Goal: Transaction & Acquisition: Book appointment/travel/reservation

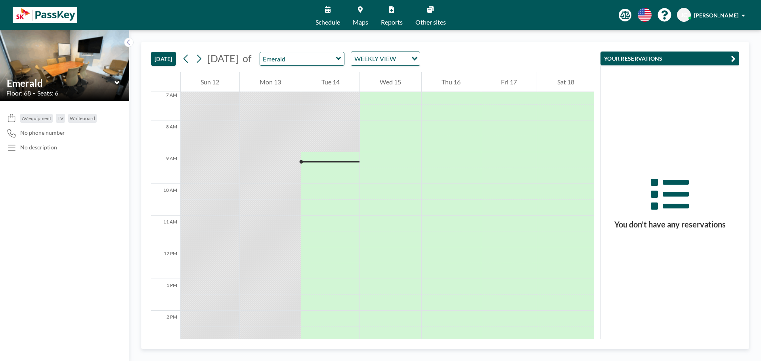
scroll to position [238, 0]
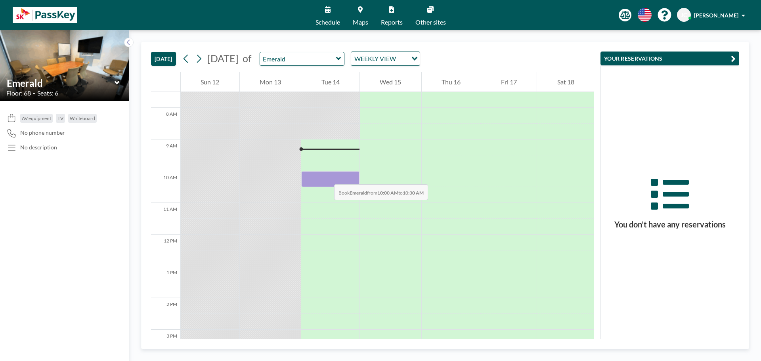
click at [326, 176] on div at bounding box center [330, 179] width 58 height 16
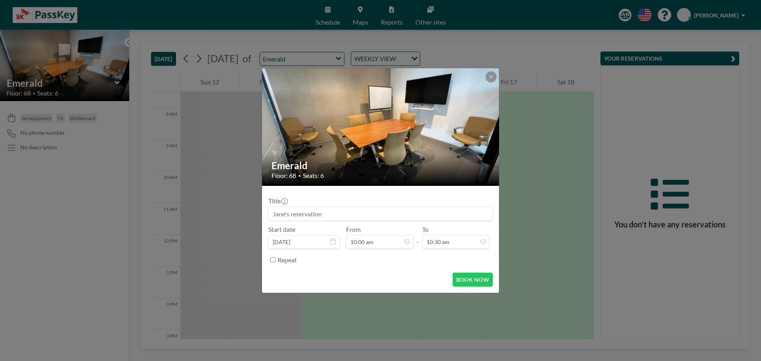
click at [332, 214] on input at bounding box center [380, 213] width 223 height 13
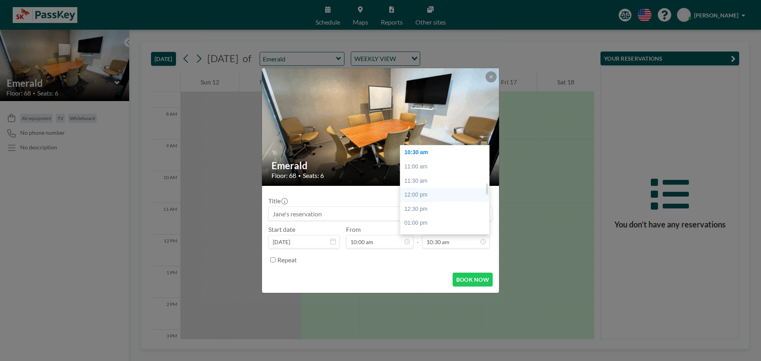
click at [448, 193] on div "12:00 pm" at bounding box center [446, 195] width 93 height 14
type input "12:00 pm"
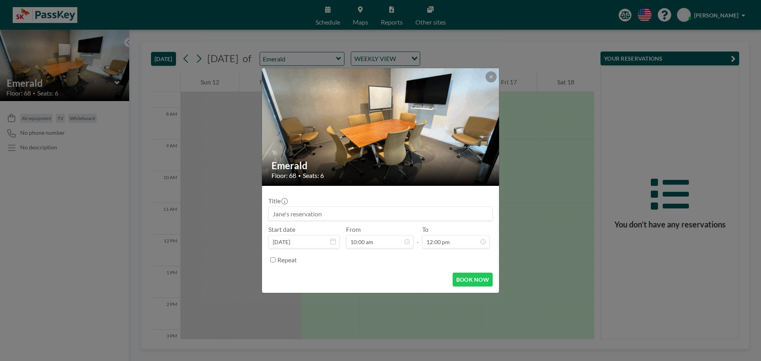
click at [274, 259] on input "Repeat" at bounding box center [272, 259] width 5 height 5
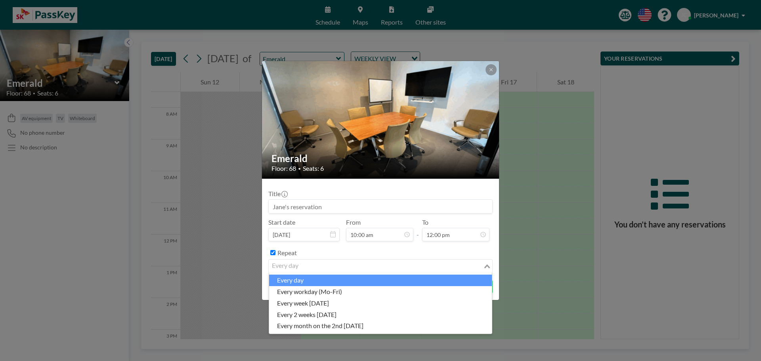
click at [487, 265] on icon "Search for option" at bounding box center [487, 266] width 6 height 4
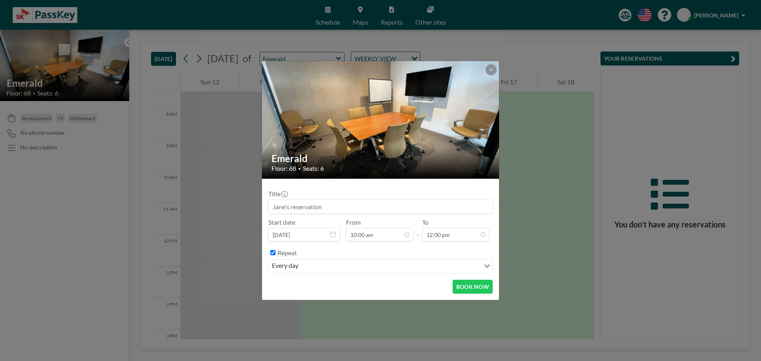
click at [274, 252] on input "Repeat" at bounding box center [272, 252] width 5 height 5
checkbox input "false"
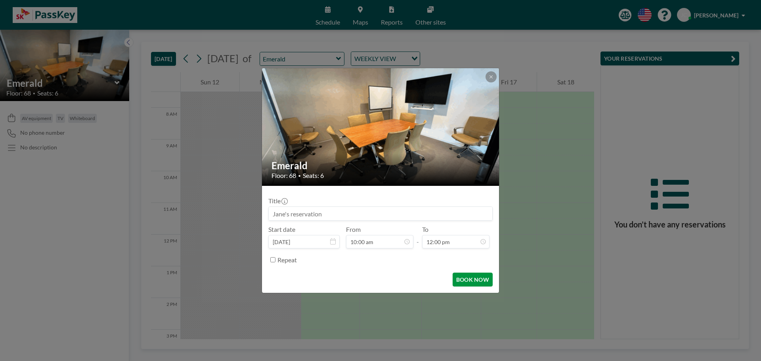
click at [472, 281] on button "BOOK NOW" at bounding box center [472, 280] width 40 height 14
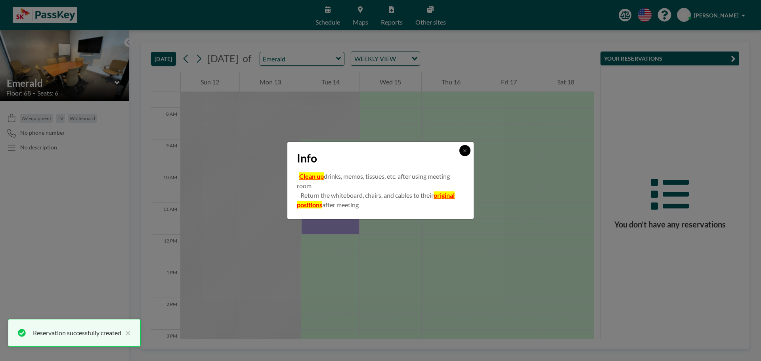
click at [462, 151] on icon at bounding box center [464, 150] width 5 height 5
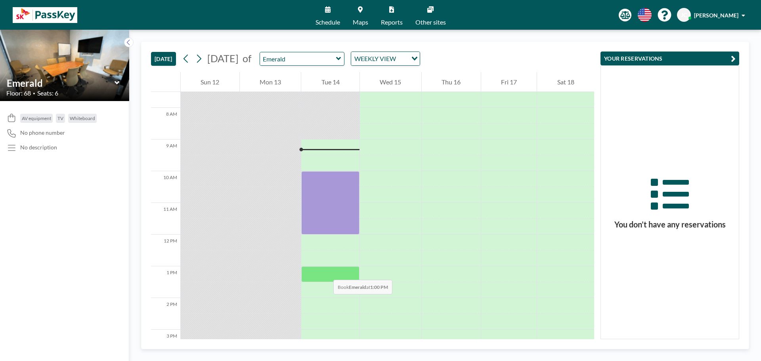
click at [325, 272] on div at bounding box center [330, 274] width 58 height 16
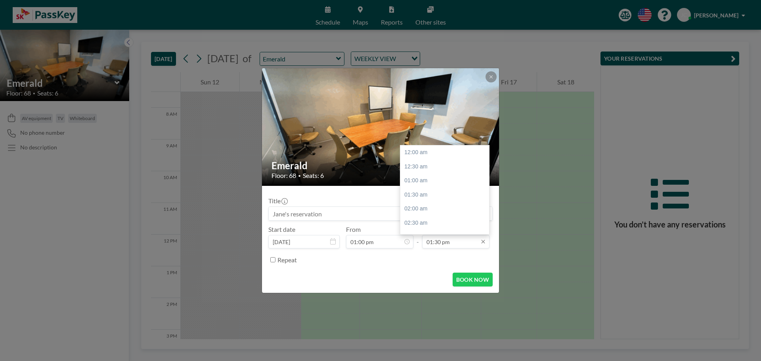
scroll to position [381, 0]
click at [422, 195] on div "03:00 pm" at bounding box center [446, 195] width 93 height 14
type input "03:00 pm"
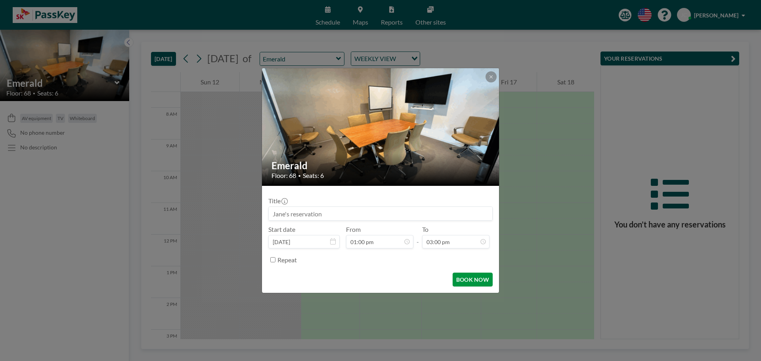
click at [482, 280] on button "BOOK NOW" at bounding box center [472, 280] width 40 height 14
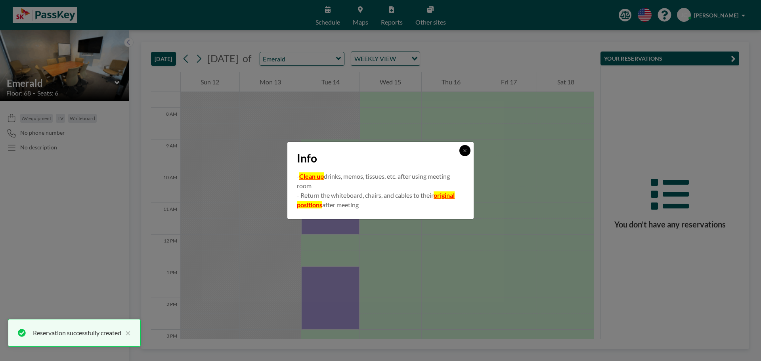
click at [468, 151] on button at bounding box center [464, 150] width 11 height 11
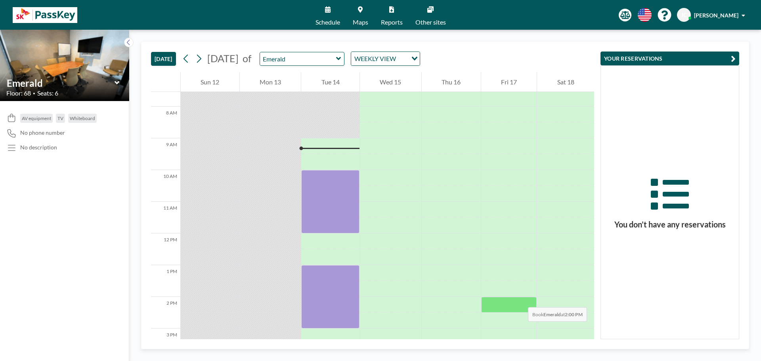
scroll to position [238, 0]
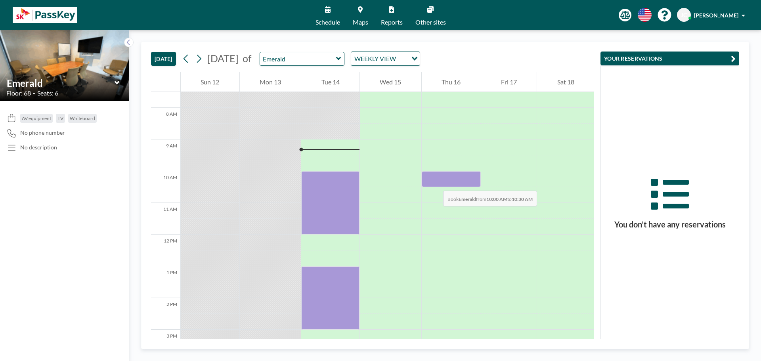
click at [435, 183] on div at bounding box center [451, 179] width 59 height 16
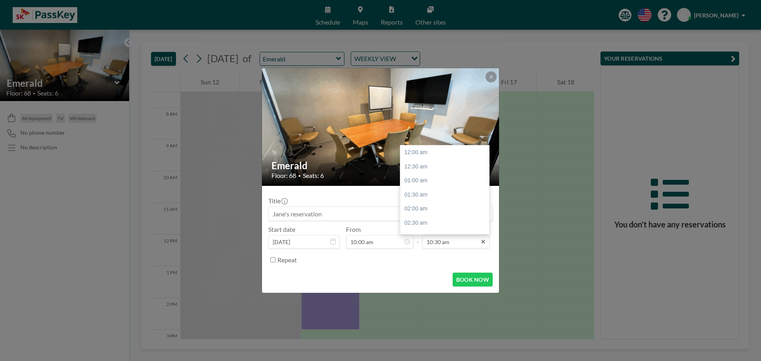
scroll to position [296, 0]
click at [435, 168] on div "11:00 am" at bounding box center [446, 167] width 93 height 14
type input "11:00 am"
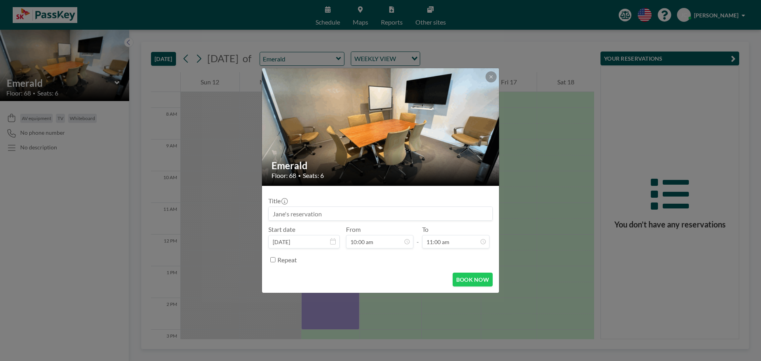
scroll to position [0, 0]
click at [477, 279] on button "BOOK NOW" at bounding box center [472, 280] width 40 height 14
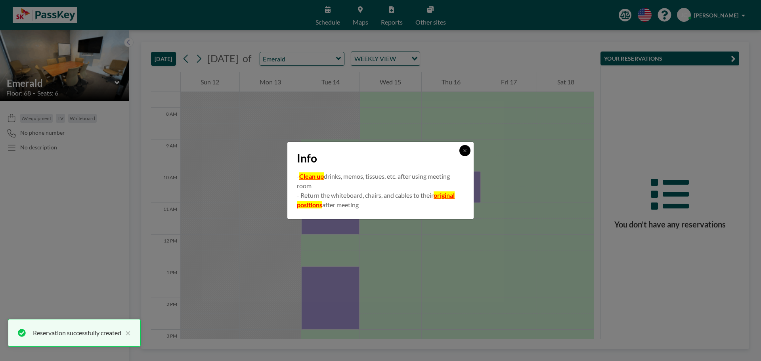
click at [464, 147] on button at bounding box center [464, 150] width 11 height 11
